Goal: Task Accomplishment & Management: Use online tool/utility

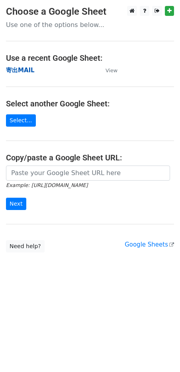
click at [27, 73] on strong "寄出MAIL" at bounding box center [20, 70] width 29 height 7
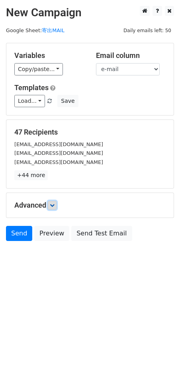
click at [51, 205] on link at bounding box center [52, 205] width 9 height 9
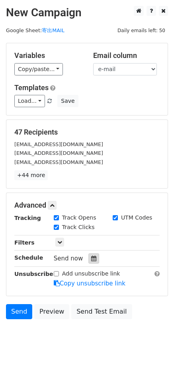
click at [93, 257] on icon at bounding box center [93, 259] width 5 height 6
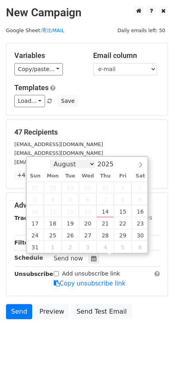
click at [82, 167] on select "August September October November December" at bounding box center [72, 164] width 45 height 8
select select "8"
click at [53, 160] on select "August September October November December" at bounding box center [72, 164] width 45 height 8
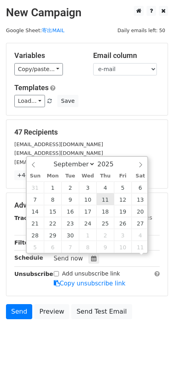
scroll to position [0, 0]
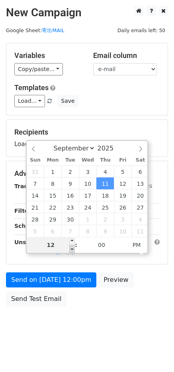
type input "2025-09-11 11:00"
type input "11"
click at [72, 248] on span at bounding box center [72, 249] width 6 height 8
type input "2025-09-11 10:00"
type input "10"
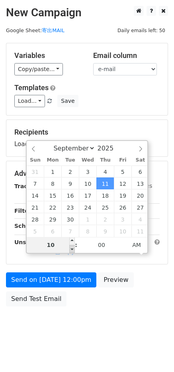
click at [72, 248] on span at bounding box center [72, 249] width 6 height 8
type input "2025-09-11 09:00"
type input "09"
click at [72, 248] on span at bounding box center [72, 249] width 6 height 8
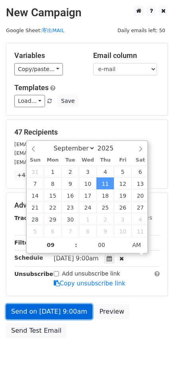
click at [66, 312] on link "Send on Sep 11 at 9:00am" at bounding box center [49, 311] width 86 height 15
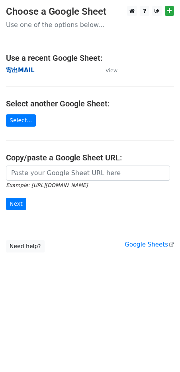
click at [19, 70] on strong "寄出MAIL" at bounding box center [20, 70] width 29 height 7
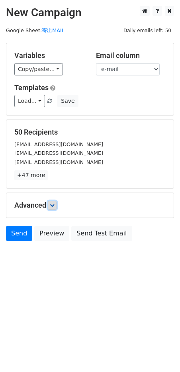
click at [53, 206] on icon at bounding box center [52, 205] width 5 height 5
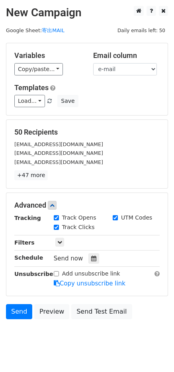
click at [85, 259] on div "Send now" at bounding box center [100, 258] width 93 height 11
click at [91, 258] on icon at bounding box center [93, 259] width 5 height 6
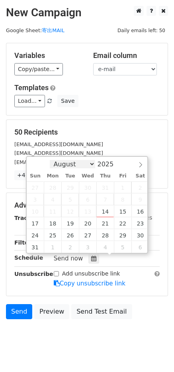
drag, startPoint x: 79, startPoint y: 160, endPoint x: 79, endPoint y: 164, distance: 4.0
click at [79, 160] on select "August September October November December" at bounding box center [72, 164] width 45 height 8
select select "8"
click at [53, 160] on select "August September October November December" at bounding box center [72, 164] width 45 height 8
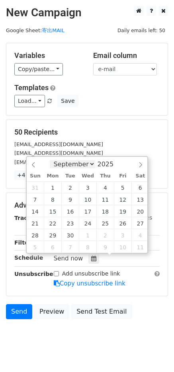
click at [88, 164] on select "August September October November December" at bounding box center [72, 164] width 45 height 8
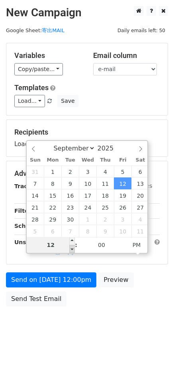
type input "2025-09-12 11:00"
type input "11"
click at [70, 248] on span at bounding box center [72, 249] width 6 height 8
type input "2025-09-12 10:00"
type input "10"
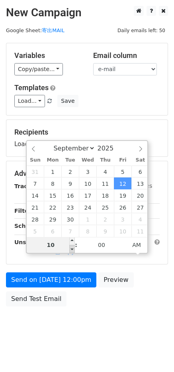
click at [70, 248] on span at bounding box center [72, 249] width 6 height 8
type input "2025-09-12 09:00"
type input "09"
click at [70, 248] on span at bounding box center [72, 249] width 6 height 8
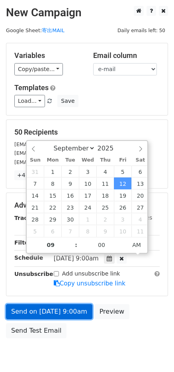
click at [49, 309] on link "Send on Sep 12 at 9:00am" at bounding box center [49, 311] width 86 height 15
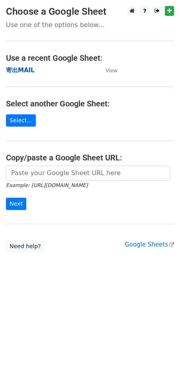
click at [25, 71] on strong "寄出MAIL" at bounding box center [20, 70] width 29 height 7
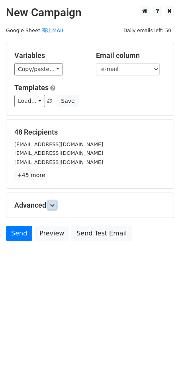
click at [53, 205] on icon at bounding box center [52, 205] width 5 height 5
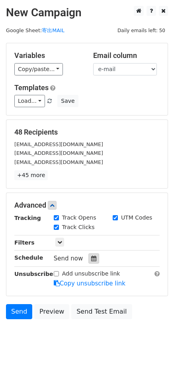
click at [91, 257] on icon at bounding box center [93, 259] width 5 height 6
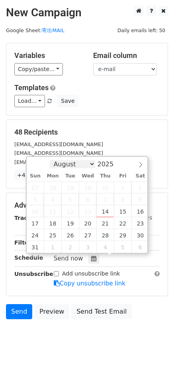
click at [77, 165] on select "August September October November December" at bounding box center [72, 164] width 45 height 8
select select "8"
click at [53, 160] on select "August September October November December" at bounding box center [72, 164] width 45 height 8
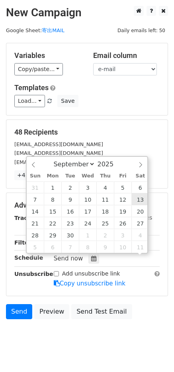
scroll to position [0, 0]
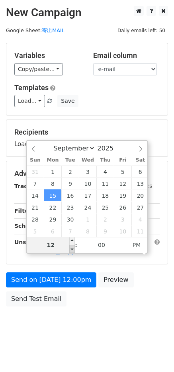
type input "2025-09-15 11:00"
type input "11"
click at [71, 249] on span at bounding box center [72, 249] width 6 height 8
type input "2025-09-15 10:00"
type input "10"
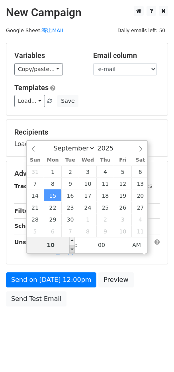
click at [71, 248] on span at bounding box center [72, 249] width 6 height 8
type input "2025-09-15 09:00"
type input "09"
click at [71, 248] on span at bounding box center [72, 249] width 6 height 8
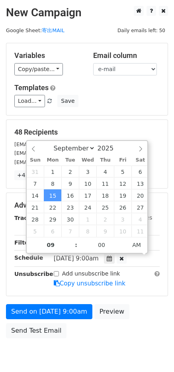
click at [95, 332] on div "Send on Sep 15 at 9:00am Preview Send Test Email" at bounding box center [87, 323] width 174 height 38
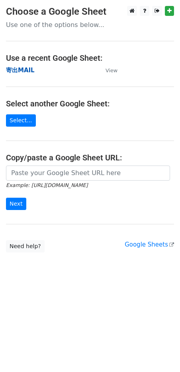
click at [20, 70] on strong "寄出MAIL" at bounding box center [20, 70] width 29 height 7
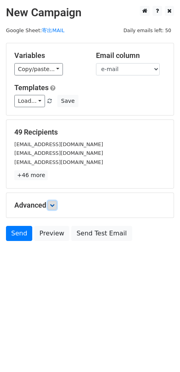
click at [52, 207] on icon at bounding box center [52, 205] width 5 height 5
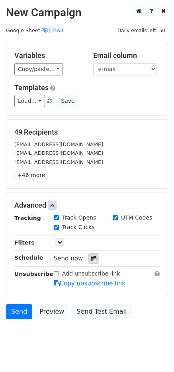
click at [93, 260] on icon at bounding box center [93, 259] width 5 height 6
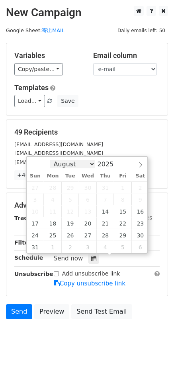
click at [71, 160] on select "August September October November December" at bounding box center [72, 164] width 45 height 8
select select "8"
click at [53, 160] on select "August September October November December" at bounding box center [72, 164] width 45 height 8
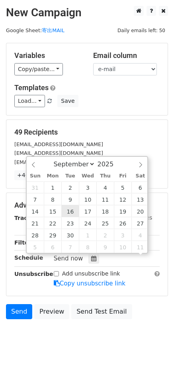
scroll to position [0, 0]
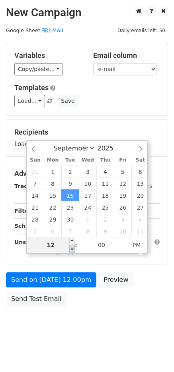
type input "2025-09-16 11:00"
type input "11"
click at [70, 247] on span at bounding box center [72, 249] width 6 height 8
type input "2025-09-16 10:00"
type input "10"
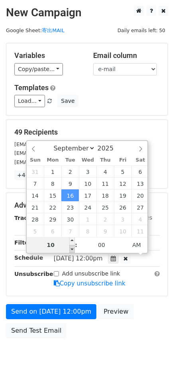
click at [70, 247] on span at bounding box center [72, 249] width 6 height 8
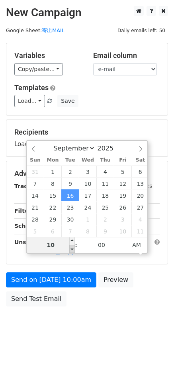
type input "2025-09-16 09:00"
type input "09"
click at [70, 247] on span at bounding box center [72, 249] width 6 height 8
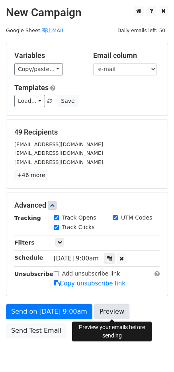
click at [103, 314] on link "Preview" at bounding box center [111, 311] width 35 height 15
click at [85, 359] on body "New Campaign Daily emails left: 50 Google Sheet: 寄出MAIL Variables Copy/paste...…" at bounding box center [87, 190] width 174 height 368
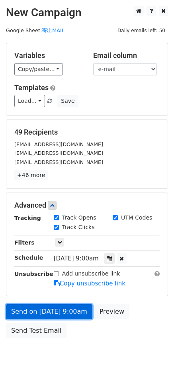
click at [70, 308] on link "Send on Sep 16 at 9:00am" at bounding box center [49, 311] width 86 height 15
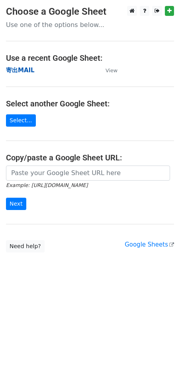
click at [24, 68] on strong "寄出MAIL" at bounding box center [20, 70] width 29 height 7
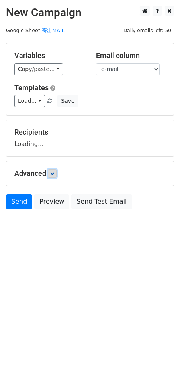
click at [52, 175] on icon at bounding box center [52, 173] width 5 height 5
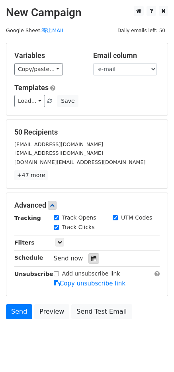
click at [92, 259] on icon at bounding box center [93, 259] width 5 height 6
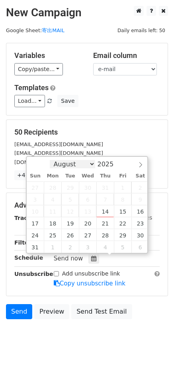
click at [73, 165] on select "August September October November December" at bounding box center [72, 164] width 45 height 8
select select "8"
click at [53, 160] on select "August September October November December" at bounding box center [72, 164] width 45 height 8
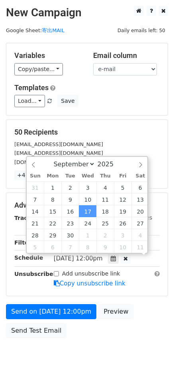
scroll to position [0, 0]
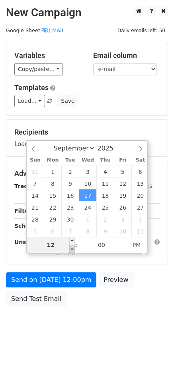
type input "2025-09-17 11:00"
type input "11"
click at [72, 251] on span at bounding box center [72, 249] width 6 height 8
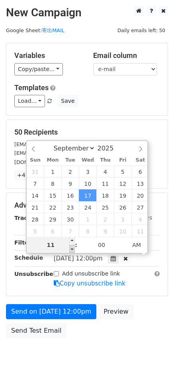
type input "2025-09-17 10:00"
type input "10"
click at [72, 251] on span at bounding box center [72, 249] width 6 height 8
type input "2025-09-17 09:00"
type input "09"
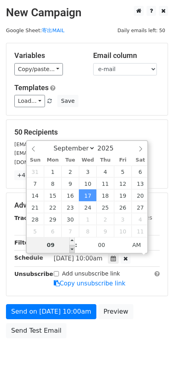
click at [72, 251] on span at bounding box center [72, 249] width 6 height 8
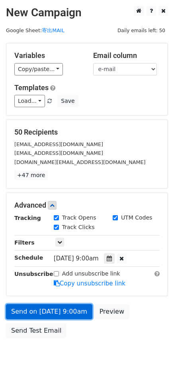
click at [60, 312] on link "Send on Sep 17 at 9:00am" at bounding box center [49, 311] width 86 height 15
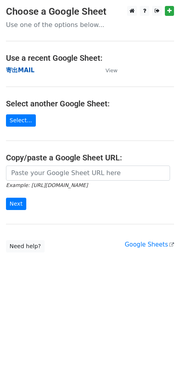
click at [24, 70] on strong "寄出MAIL" at bounding box center [20, 70] width 29 height 7
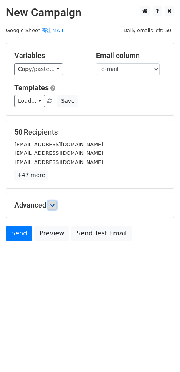
click at [54, 204] on icon at bounding box center [52, 205] width 5 height 5
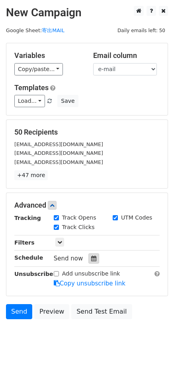
click at [94, 259] on div at bounding box center [93, 258] width 11 height 10
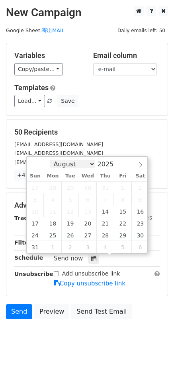
click at [71, 164] on select "August September October November December" at bounding box center [72, 164] width 45 height 8
select select "8"
click at [53, 160] on select "August September October November December" at bounding box center [72, 164] width 45 height 8
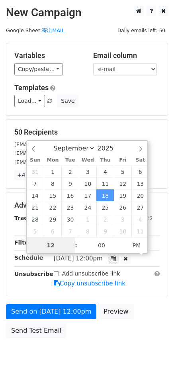
scroll to position [0, 0]
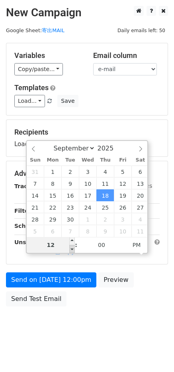
type input "2025-09-18 11:00"
type input "11"
click at [70, 249] on span at bounding box center [72, 249] width 6 height 8
type input "2025-09-18 10:00"
type input "10"
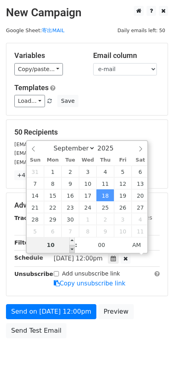
click at [70, 249] on span at bounding box center [72, 249] width 6 height 8
type input "2025-09-18 09:00"
type input "09"
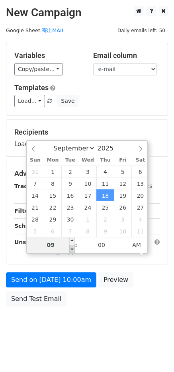
click at [70, 249] on span at bounding box center [72, 249] width 6 height 8
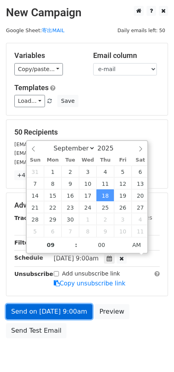
click at [45, 316] on link "Send on Sep 18 at 9:00am" at bounding box center [49, 311] width 86 height 15
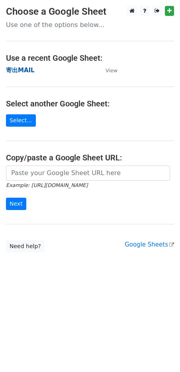
click at [23, 71] on strong "寄出MAIL" at bounding box center [20, 70] width 29 height 7
click at [21, 71] on strong "寄出MAIL" at bounding box center [20, 70] width 29 height 7
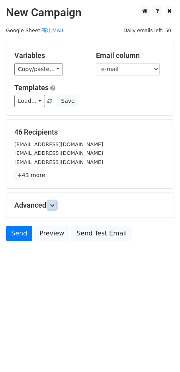
click at [56, 202] on link at bounding box center [52, 205] width 9 height 9
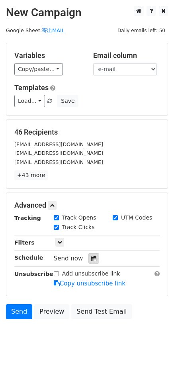
click at [91, 256] on icon at bounding box center [93, 259] width 5 height 6
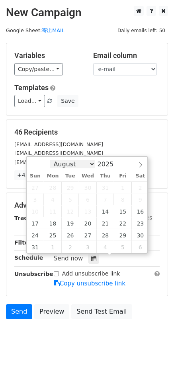
click at [85, 162] on select "August September October November December" at bounding box center [72, 164] width 45 height 8
select select "8"
click at [53, 160] on select "August September October November December" at bounding box center [72, 164] width 45 height 8
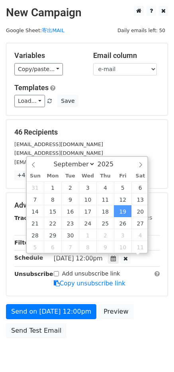
scroll to position [0, 0]
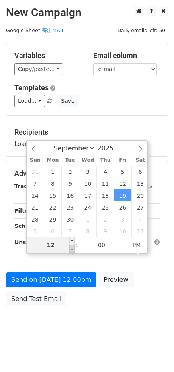
type input "[DATE] 11:00"
type input "11"
click at [72, 249] on span at bounding box center [72, 249] width 6 height 8
type input "[DATE] 10:00"
type input "10"
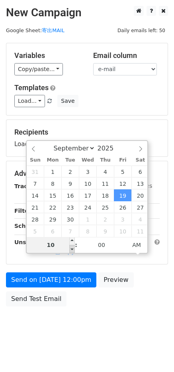
click at [72, 249] on span at bounding box center [72, 249] width 6 height 8
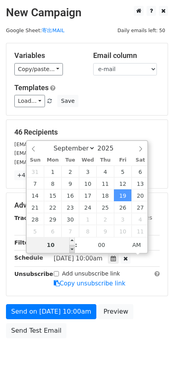
type input "[DATE] 09:00"
type input "09"
click at [72, 249] on span at bounding box center [72, 249] width 6 height 8
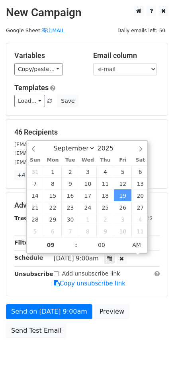
click at [27, 279] on div "Unsubscribe" at bounding box center [27, 279] width 39 height 18
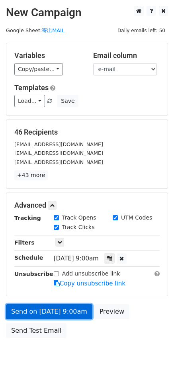
click at [48, 312] on link "Send on Sep 19 at 9:00am" at bounding box center [49, 311] width 86 height 15
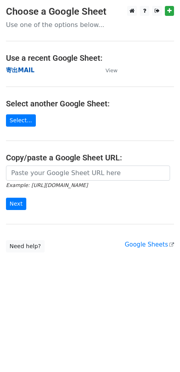
click at [20, 69] on strong "寄出MAIL" at bounding box center [20, 70] width 29 height 7
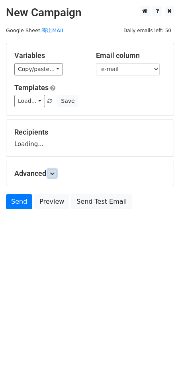
click at [51, 178] on link at bounding box center [52, 173] width 9 height 9
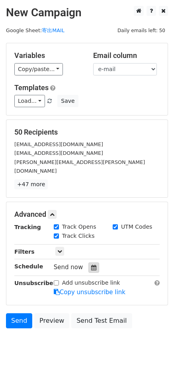
click at [91, 265] on icon at bounding box center [93, 268] width 5 height 6
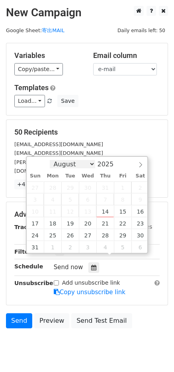
click at [79, 164] on select "August September October November December" at bounding box center [72, 164] width 45 height 8
select select "8"
click at [53, 160] on select "August September October November December" at bounding box center [72, 164] width 45 height 8
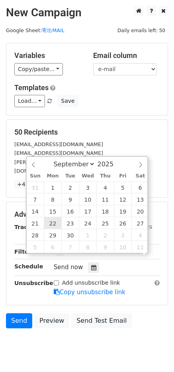
scroll to position [0, 0]
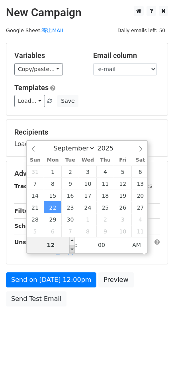
type input "[DATE] 11:00"
type input "11"
click at [74, 250] on span at bounding box center [72, 249] width 6 height 8
type input "[DATE] 10:00"
type input "10"
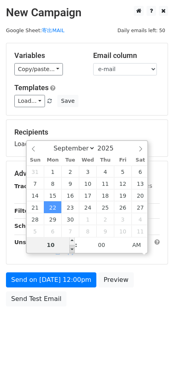
click at [74, 250] on span at bounding box center [72, 249] width 6 height 8
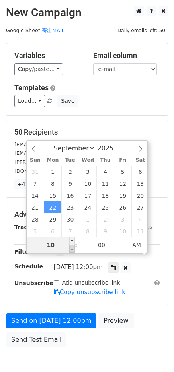
type input "[DATE] 09:00"
type input "09"
click at [74, 250] on span at bounding box center [72, 249] width 6 height 8
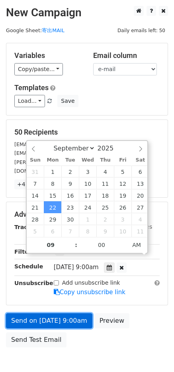
click at [30, 315] on link "Send on [DATE] 9:00am" at bounding box center [49, 320] width 86 height 15
